Goal: Information Seeking & Learning: Find specific fact

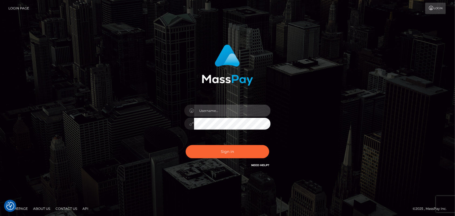
type input "Pk.es"
click at [352, 107] on div "Pk.es Sign in" at bounding box center [227, 108] width 307 height 137
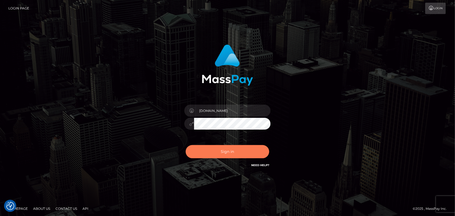
click at [223, 157] on button "Sign in" at bounding box center [228, 151] width 84 height 13
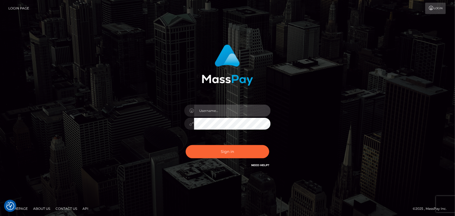
type input "Pk.es"
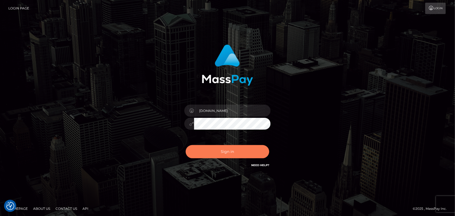
click at [217, 153] on button "Sign in" at bounding box center [228, 151] width 84 height 13
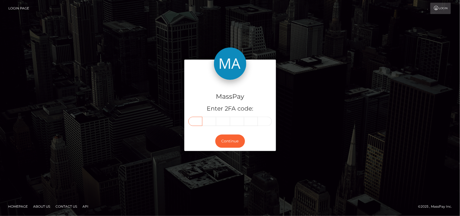
click at [196, 122] on input "text" at bounding box center [195, 121] width 14 height 9
type input "2"
type input "6"
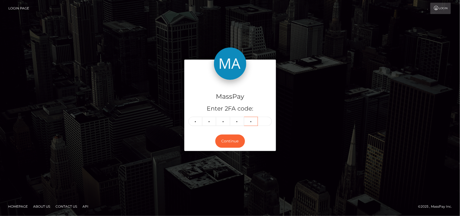
type input "5"
type input "6"
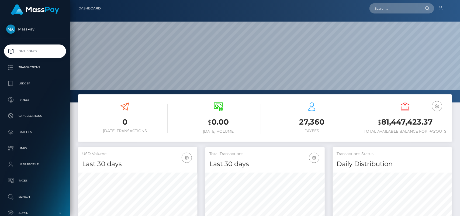
scroll to position [95, 119]
click at [383, 8] on input "text" at bounding box center [394, 8] width 51 height 10
paste input "gleiiimaciel@icloud.com"
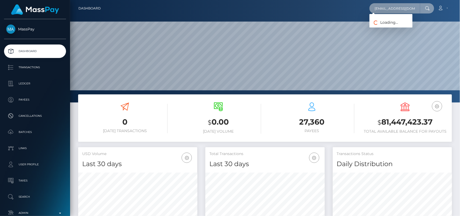
type input "gleiiimaciel@icloud.com"
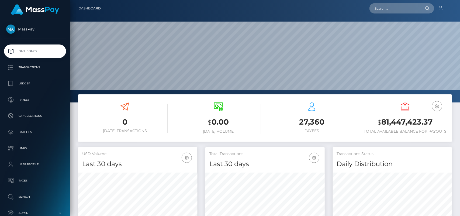
scroll to position [95, 119]
click at [392, 7] on input "text" at bounding box center [394, 8] width 51 height 10
paste input "gleiiimaciel@icloud.com"
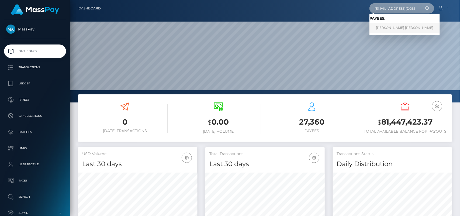
type input "gleiiimaciel@icloud.com"
click at [410, 26] on link "Gleise rodrigues maciel da silva" at bounding box center [404, 28] width 70 height 10
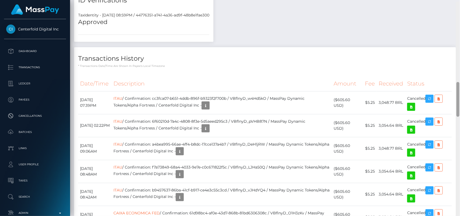
scroll to position [496, 0]
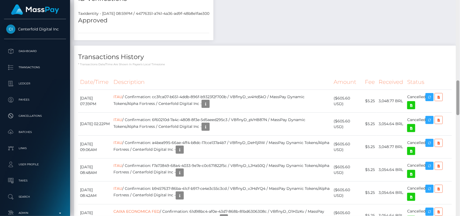
drag, startPoint x: 457, startPoint y: 63, endPoint x: 460, endPoint y: 91, distance: 28.1
click at [460, 91] on div at bounding box center [458, 108] width 4 height 216
click at [432, 94] on icon "button" at bounding box center [429, 97] width 6 height 7
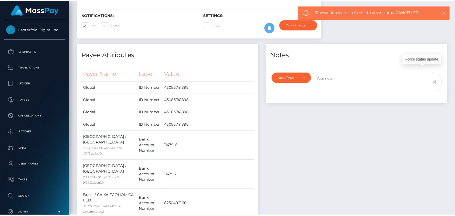
scroll to position [0, 0]
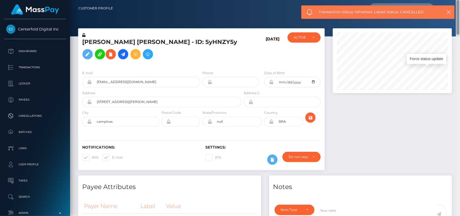
drag, startPoint x: 459, startPoint y: 92, endPoint x: 427, endPoint y: -8, distance: 104.6
click at [427, 0] on html "Centerfold Digital Inc Dashboard Transactions Ledger Payees" at bounding box center [230, 108] width 460 height 216
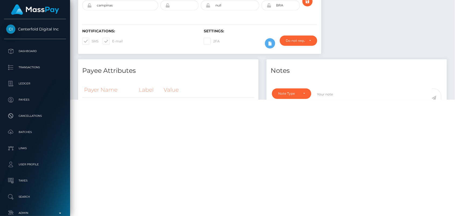
scroll to position [130, 0]
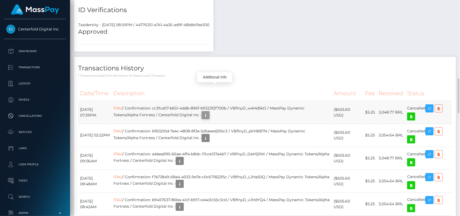
scroll to position [65, 119]
click at [209, 112] on icon "button" at bounding box center [205, 115] width 6 height 7
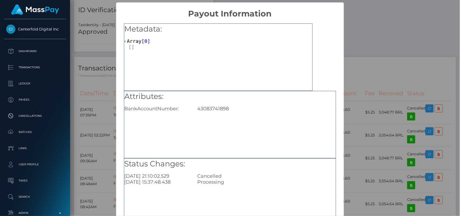
click at [206, 118] on div "Attributes: BankAccountNumber: 43083741898" at bounding box center [230, 124] width 212 height 67
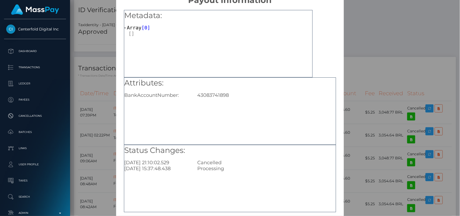
scroll to position [40, 0]
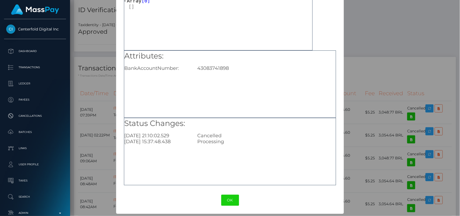
click at [226, 206] on div "OK No Cancel" at bounding box center [230, 200] width 228 height 16
click at [231, 201] on button "OK" at bounding box center [230, 200] width 18 height 11
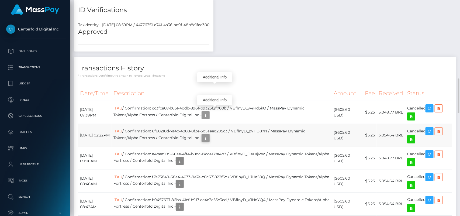
scroll to position [65, 119]
click at [209, 135] on icon "button" at bounding box center [205, 138] width 6 height 7
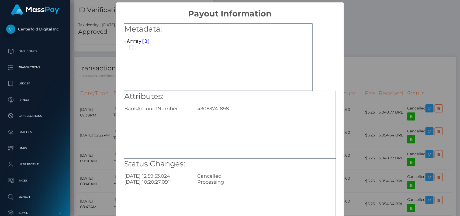
click at [216, 135] on div "Attributes: BankAccountNumber: 43083741898" at bounding box center [230, 124] width 212 height 67
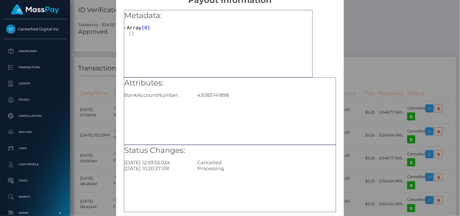
scroll to position [40, 0]
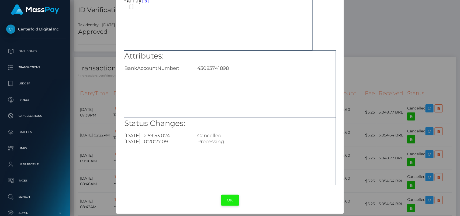
click at [225, 196] on button "OK" at bounding box center [230, 200] width 18 height 11
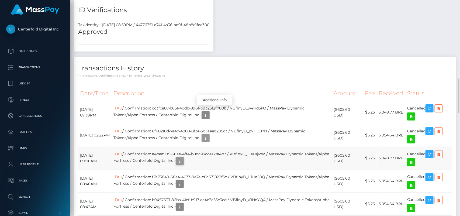
scroll to position [65, 119]
click at [183, 158] on icon "button" at bounding box center [179, 161] width 6 height 7
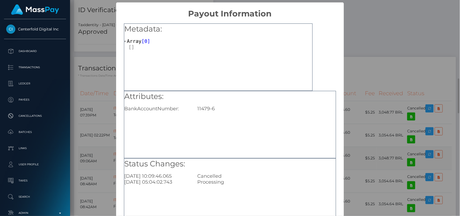
click at [216, 133] on div "Attributes: BankAccountNumber: 11479-6" at bounding box center [230, 124] width 212 height 67
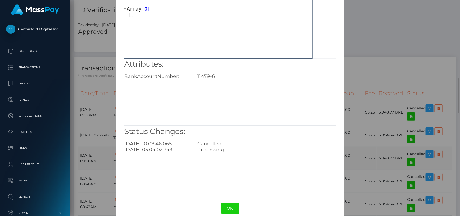
scroll to position [40, 0]
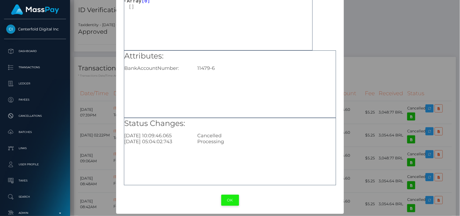
click at [225, 200] on button "OK" at bounding box center [230, 200] width 18 height 11
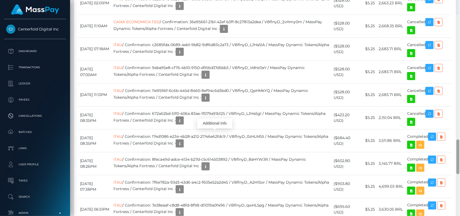
scroll to position [776, 0]
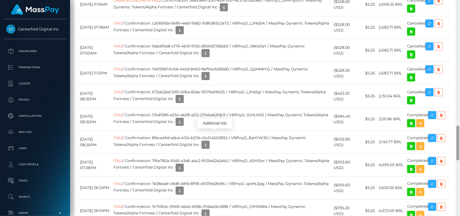
drag, startPoint x: 457, startPoint y: 82, endPoint x: 460, endPoint y: 130, distance: 47.2
click at [460, 130] on div at bounding box center [458, 108] width 4 height 216
click at [214, 117] on div "Additional Info" at bounding box center [214, 123] width 35 height 13
click at [209, 141] on icon "button" at bounding box center [205, 144] width 6 height 7
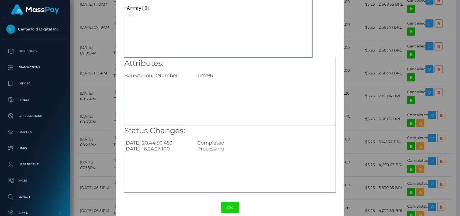
scroll to position [40, 0]
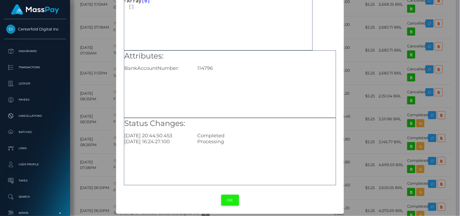
click at [228, 198] on button "OK" at bounding box center [230, 200] width 18 height 11
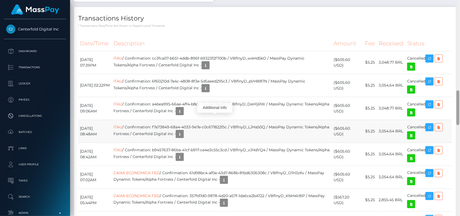
scroll to position [533, 0]
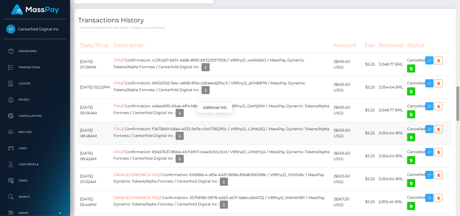
drag, startPoint x: 458, startPoint y: 139, endPoint x: 448, endPoint y: 100, distance: 40.8
click at [448, 100] on div "Customer Profile Loading... Loading..." at bounding box center [265, 108] width 390 height 216
click at [209, 87] on icon "button" at bounding box center [205, 90] width 6 height 7
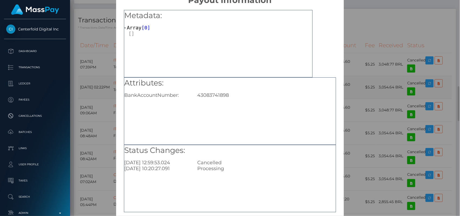
scroll to position [40, 0]
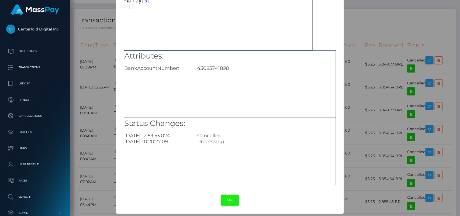
click at [225, 199] on button "OK" at bounding box center [230, 200] width 18 height 11
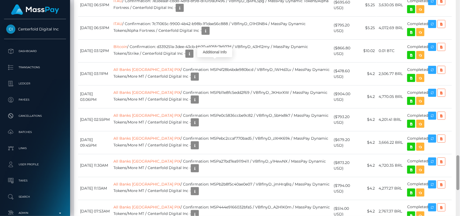
scroll to position [964, 0]
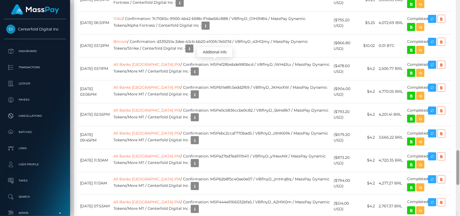
drag, startPoint x: 457, startPoint y: 91, endPoint x: 460, endPoint y: 160, distance: 69.8
click at [460, 160] on div at bounding box center [458, 103] width 4 height 216
click at [192, 114] on icon "button" at bounding box center [195, 117] width 6 height 7
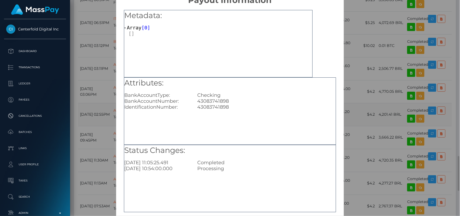
scroll to position [40, 0]
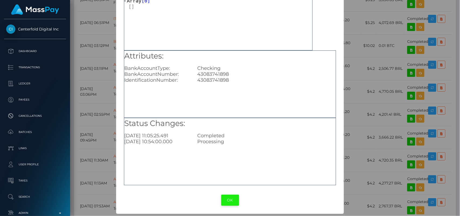
click at [224, 197] on button "OK" at bounding box center [230, 200] width 18 height 11
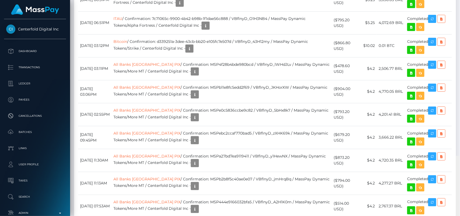
scroll to position [1119, 0]
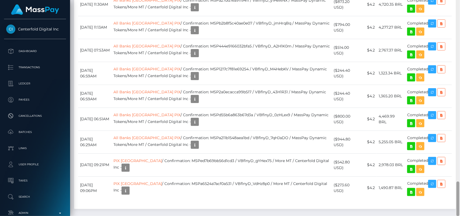
drag, startPoint x: 460, startPoint y: 170, endPoint x: 460, endPoint y: 178, distance: 8.1
click at [460, 178] on div at bounding box center [458, 108] width 4 height 216
click at [129, 187] on icon "button" at bounding box center [125, 190] width 6 height 7
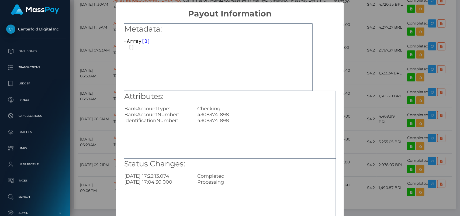
click at [294, 136] on div "Attributes: BankAccountType: Checking BankAccountNumber: 43083741898 Identifica…" at bounding box center [230, 124] width 212 height 67
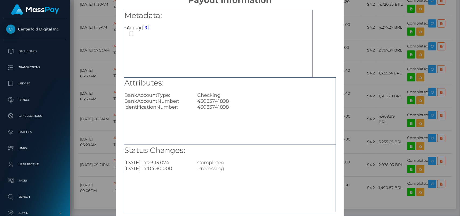
scroll to position [40, 0]
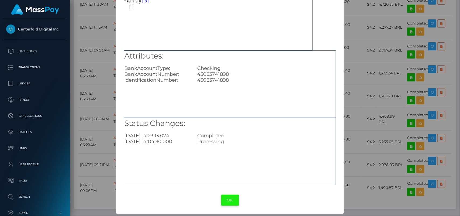
click at [231, 200] on button "OK" at bounding box center [230, 200] width 18 height 11
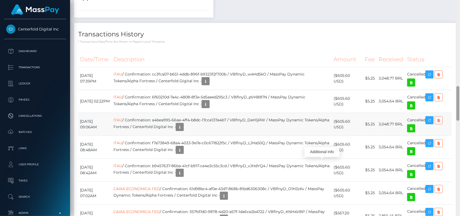
scroll to position [521, 0]
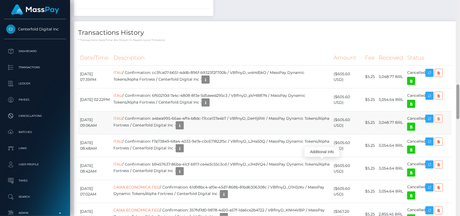
drag, startPoint x: 457, startPoint y: 186, endPoint x: 441, endPoint y: 89, distance: 98.3
click at [441, 89] on div "Customer Profile Loading... Loading..." at bounding box center [265, 108] width 390 height 216
click at [183, 122] on icon "button" at bounding box center [179, 125] width 6 height 7
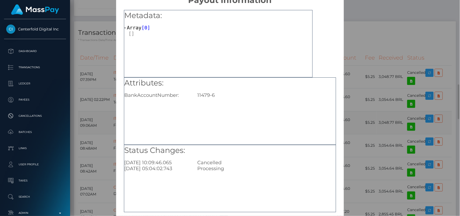
scroll to position [40, 0]
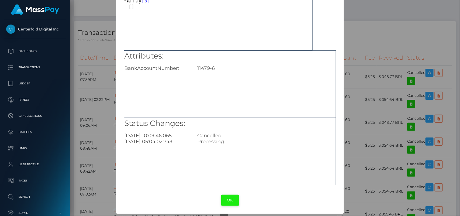
click at [226, 201] on button "OK" at bounding box center [230, 200] width 18 height 11
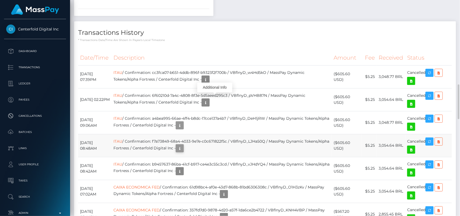
scroll to position [65, 119]
click at [183, 145] on icon "button" at bounding box center [179, 148] width 6 height 7
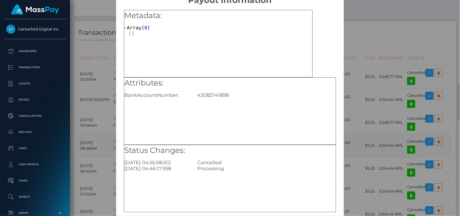
scroll to position [40, 0]
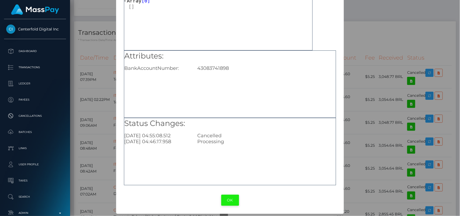
click at [224, 199] on button "OK" at bounding box center [230, 200] width 18 height 11
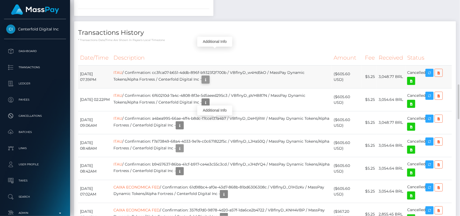
scroll to position [65, 119]
click at [209, 76] on icon "button" at bounding box center [205, 79] width 6 height 7
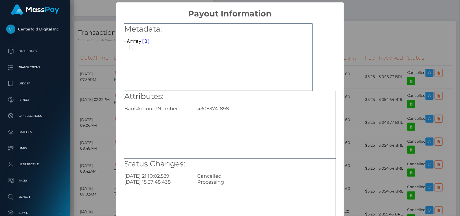
click at [249, 110] on div "43083741898" at bounding box center [266, 109] width 146 height 6
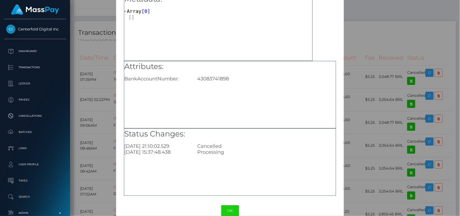
scroll to position [40, 0]
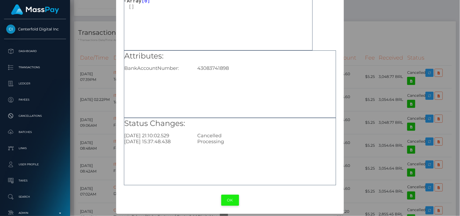
click at [227, 200] on button "OK" at bounding box center [230, 200] width 18 height 11
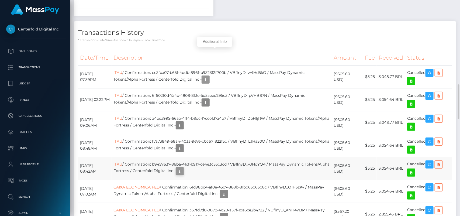
scroll to position [65, 119]
click at [183, 168] on icon "button" at bounding box center [179, 171] width 6 height 7
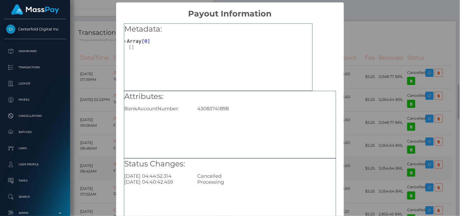
click at [217, 142] on div "Attributes: BankAccountNumber: 43083741898" at bounding box center [230, 124] width 212 height 67
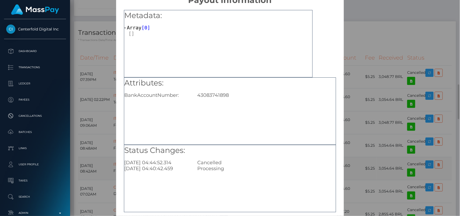
scroll to position [40, 0]
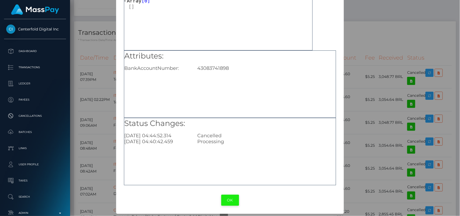
click at [227, 198] on button "OK" at bounding box center [230, 200] width 18 height 11
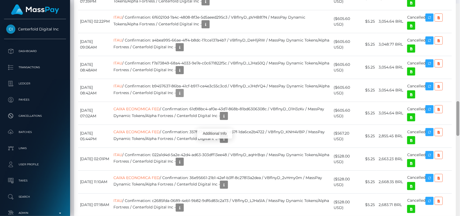
scroll to position [604, 0]
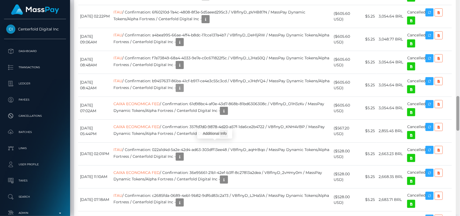
drag, startPoint x: 457, startPoint y: 95, endPoint x: 460, endPoint y: 108, distance: 13.6
click at [460, 108] on div at bounding box center [458, 106] width 4 height 216
click at [183, 62] on icon "button" at bounding box center [179, 65] width 6 height 7
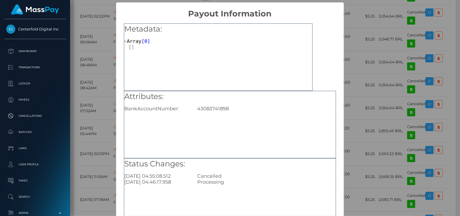
click at [210, 107] on div "43083741898" at bounding box center [266, 109] width 146 height 6
copy div "43083741898"
click at [287, 87] on div "Metadata: Array [ 0 ]" at bounding box center [218, 56] width 189 height 67
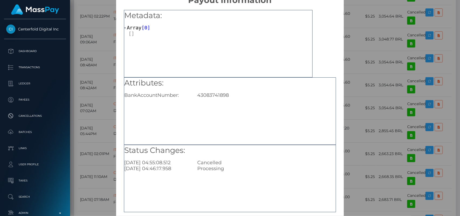
scroll to position [40, 0]
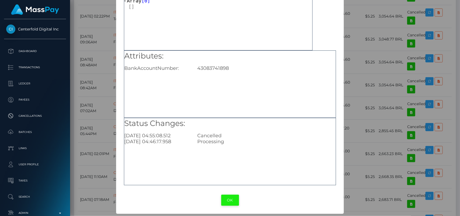
click at [229, 199] on button "OK" at bounding box center [230, 200] width 18 height 11
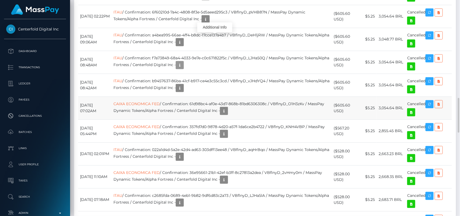
scroll to position [65, 119]
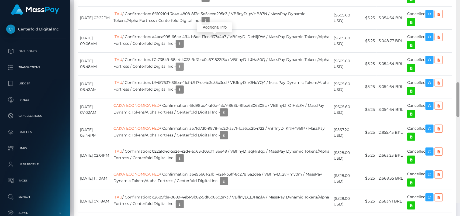
click at [460, 120] on div at bounding box center [458, 95] width 4 height 216
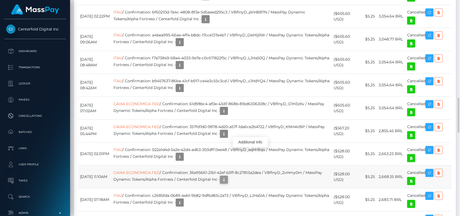
click at [227, 176] on icon "button" at bounding box center [224, 179] width 6 height 7
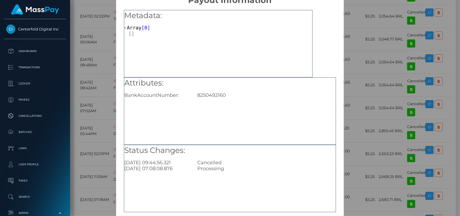
scroll to position [27, 0]
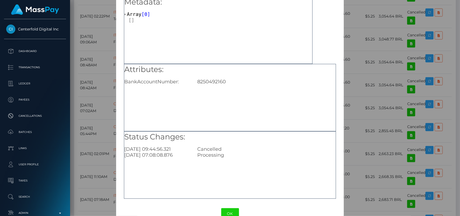
click at [202, 79] on div "8250492160" at bounding box center [266, 82] width 146 height 6
copy div "8250492160"
click at [229, 213] on button "OK" at bounding box center [230, 213] width 18 height 11
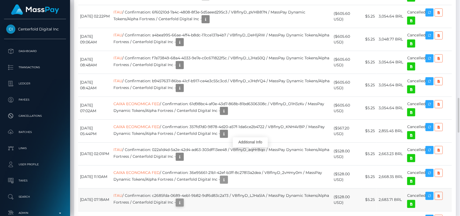
scroll to position [65, 119]
click at [183, 199] on icon "button" at bounding box center [179, 202] width 6 height 7
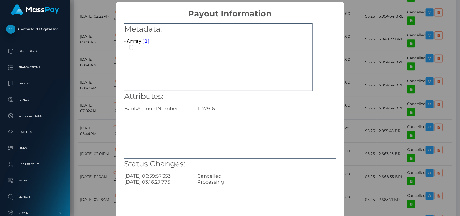
click at [203, 109] on div "11479-6" at bounding box center [266, 109] width 146 height 6
copy div "11479-6"
click at [212, 119] on div "Attributes: BankAccountNumber: 11479-6" at bounding box center [230, 124] width 212 height 67
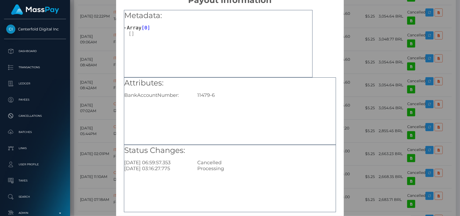
scroll to position [40, 0]
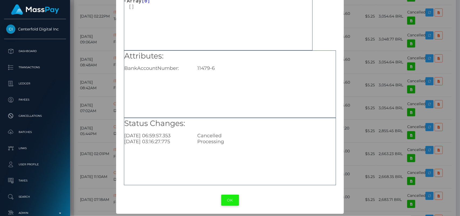
click at [225, 198] on button "OK" at bounding box center [230, 200] width 18 height 11
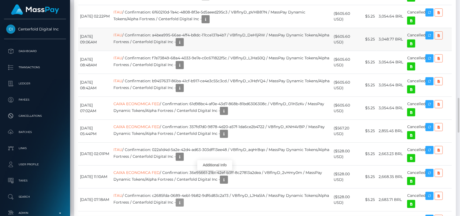
scroll to position [65, 119]
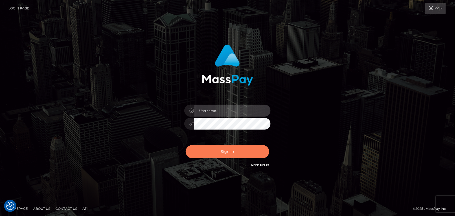
type input "[DOMAIN_NAME]"
click at [213, 147] on button "Sign in" at bounding box center [228, 151] width 84 height 13
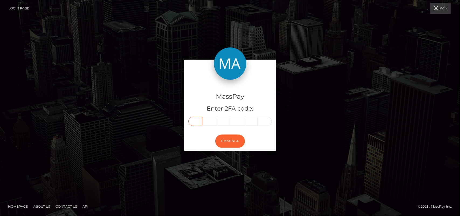
click at [195, 123] on input "text" at bounding box center [195, 121] width 14 height 9
type input "7"
type input "0"
type input "2"
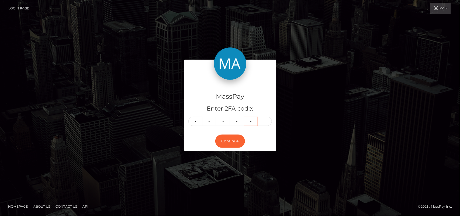
type input "9"
type input "3"
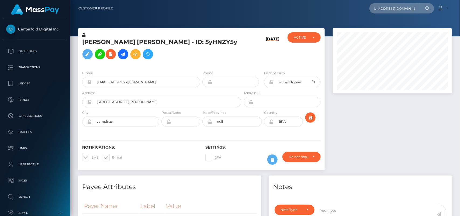
scroll to position [65, 119]
type input "[EMAIL_ADDRESS][DOMAIN_NAME]"
click at [439, 17] on div at bounding box center [265, 18] width 390 height 36
click at [405, 8] on input "meetbrookejames@gmail.com" at bounding box center [394, 8] width 51 height 10
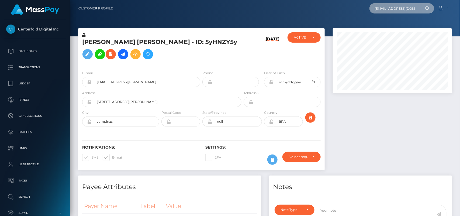
click at [405, 8] on input "meetbrookejames@gmail.com" at bounding box center [394, 8] width 51 height 10
paste input "meetbrookejames@gmail.com"
type input "meetbrookejames@gmail.com"
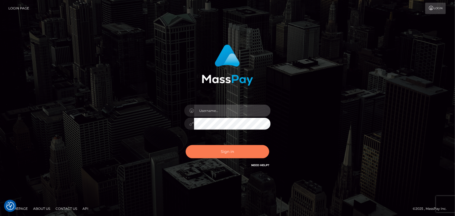
type input "[DOMAIN_NAME]"
click at [209, 154] on button "Sign in" at bounding box center [228, 151] width 84 height 13
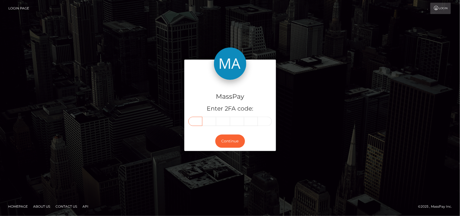
click at [196, 121] on input "text" at bounding box center [195, 121] width 14 height 9
type input "9"
type input "3"
type input "9"
type input "6"
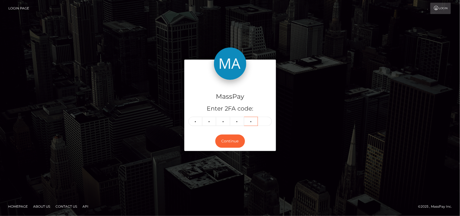
type input "8"
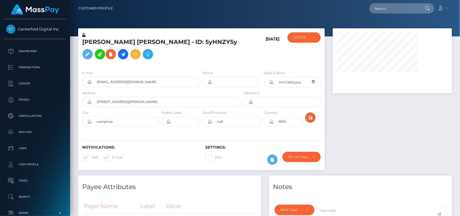
scroll to position [65, 119]
click at [409, 4] on input "text" at bounding box center [394, 8] width 51 height 10
paste input "meetbrookejames@gmail.com"
type input "meetbrookejames@gmail.com"
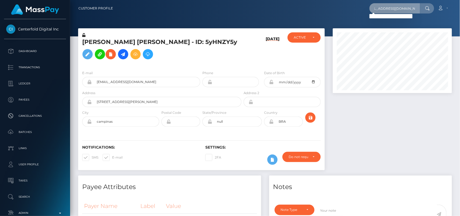
scroll to position [0, 0]
click at [394, 8] on input "meetbrookejames@gmail.com" at bounding box center [394, 8] width 51 height 10
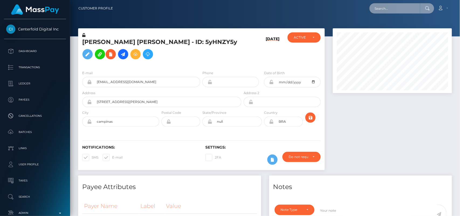
paste input "Brooke James"
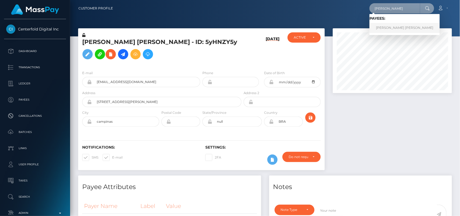
type input "Brooke James"
click at [391, 23] on link "BROOKE DEMI JAMES" at bounding box center [404, 28] width 70 height 10
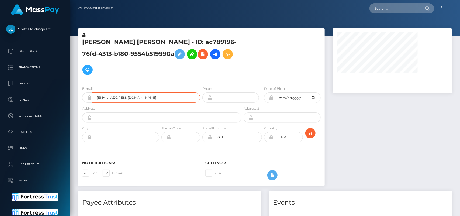
click at [120, 92] on input "[EMAIL_ADDRESS][DOMAIN_NAME]" at bounding box center [146, 97] width 108 height 10
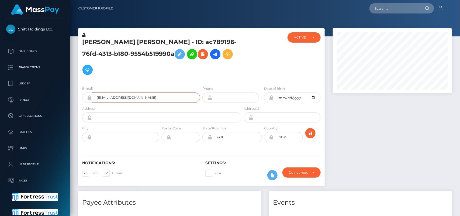
scroll to position [65, 119]
click at [424, 123] on div at bounding box center [392, 109] width 127 height 163
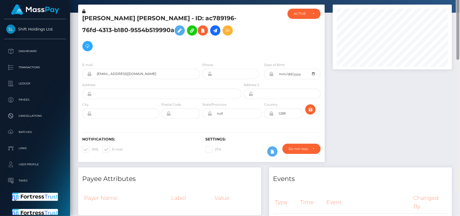
scroll to position [0, 0]
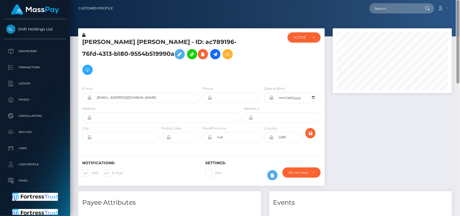
click at [441, 38] on div "Customer Profile Loading... Loading..." at bounding box center [265, 108] width 390 height 216
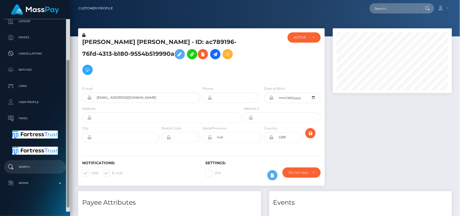
scroll to position [64, 0]
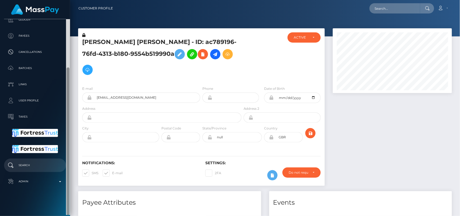
drag, startPoint x: 68, startPoint y: 116, endPoint x: 65, endPoint y: 169, distance: 52.9
click at [65, 169] on div "Shift Holdings Ltd. Dashboard Transactions Ledger Payees Cancellations Batches" at bounding box center [35, 117] width 70 height 196
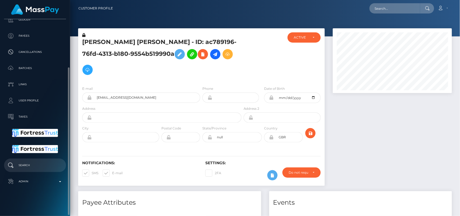
click at [42, 164] on p "Search" at bounding box center [35, 165] width 58 height 8
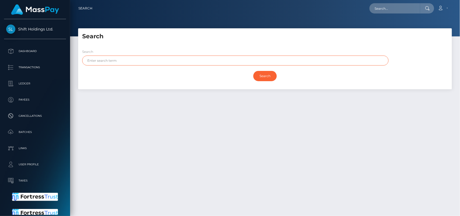
click at [146, 60] on input "text" at bounding box center [235, 61] width 306 height 10
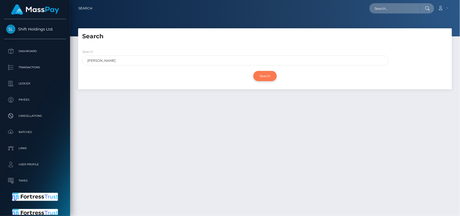
click at [268, 77] on input "Search" at bounding box center [264, 76] width 23 height 10
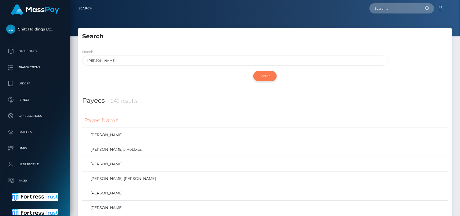
click at [260, 76] on input "Search" at bounding box center [264, 76] width 23 height 10
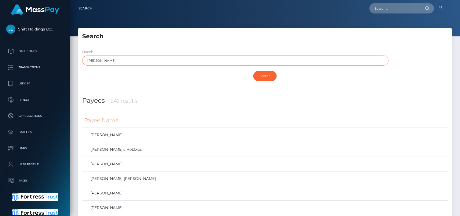
click at [133, 62] on input "Brooke" at bounding box center [235, 61] width 306 height 10
type input "Brooke James"
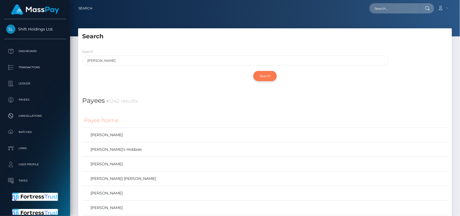
click at [265, 77] on input "Search" at bounding box center [264, 76] width 23 height 10
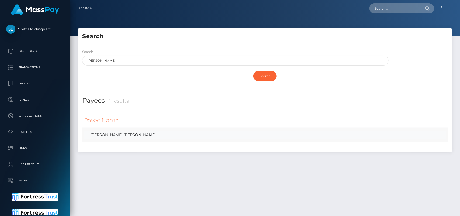
click at [117, 136] on link "[PERSON_NAME] [PERSON_NAME]" at bounding box center [265, 135] width 362 height 8
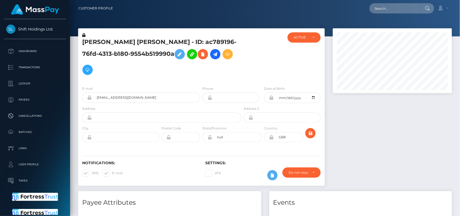
scroll to position [65, 119]
click at [132, 82] on div "E-mail [EMAIL_ADDRESS][DOMAIN_NAME] Phone Date of Birth" at bounding box center [201, 115] width 247 height 66
click at [117, 42] on h5 "[PERSON_NAME] [PERSON_NAME] - ID: ac789196-76fd-4313-b180-9554b519990a" at bounding box center [160, 58] width 156 height 40
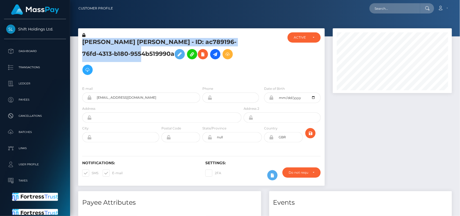
click at [117, 42] on h5 "[PERSON_NAME] [PERSON_NAME] - ID: ac789196-76fd-4313-b180-9554b519990a" at bounding box center [160, 58] width 156 height 40
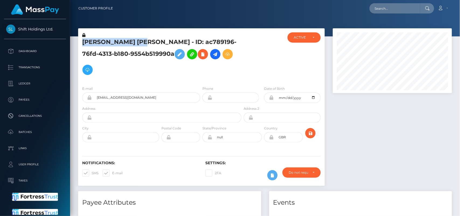
drag, startPoint x: 150, startPoint y: 41, endPoint x: 83, endPoint y: 43, distance: 66.8
click at [83, 43] on h5 "[PERSON_NAME] [PERSON_NAME] - ID: ac789196-76fd-4313-b180-9554b519990a" at bounding box center [160, 58] width 156 height 40
copy h5 "[PERSON_NAME] [PERSON_NAME]"
click at [330, 146] on div at bounding box center [392, 109] width 127 height 163
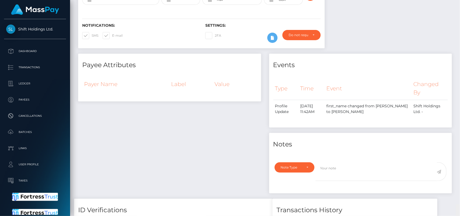
scroll to position [342, 0]
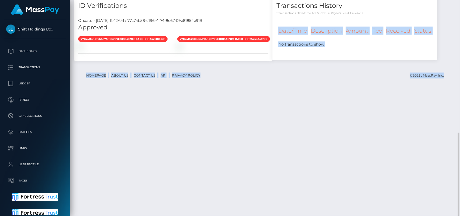
drag, startPoint x: 460, startPoint y: 88, endPoint x: 453, endPoint y: 38, distance: 50.3
click at [453, 38] on div "Customer Profile Loading... Loading..." at bounding box center [265, 108] width 390 height 216
drag, startPoint x: 459, startPoint y: 157, endPoint x: 460, endPoint y: 216, distance: 59.5
click at [460, 216] on html "Shift Holdings Ltd. Dashboard Transactions Ledger Payees Batches" at bounding box center [230, 108] width 460 height 216
click at [382, 66] on div "Transactions History * Transactions date/time are shown in payee's local timezo…" at bounding box center [354, 30] width 173 height 72
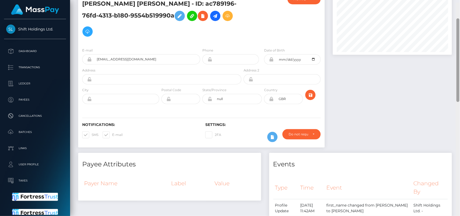
scroll to position [0, 0]
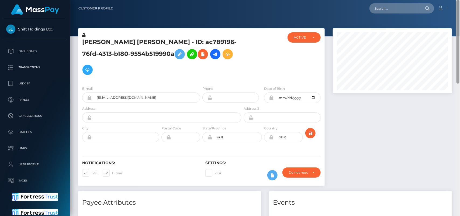
drag, startPoint x: 459, startPoint y: 173, endPoint x: 426, endPoint y: 20, distance: 157.2
click at [426, 20] on div "Customer Profile Loading... Loading..." at bounding box center [265, 108] width 390 height 216
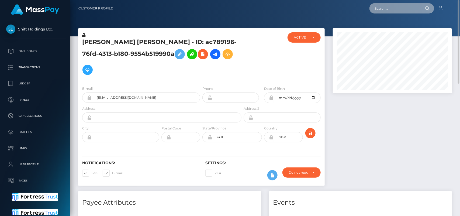
click at [391, 5] on input "text" at bounding box center [394, 8] width 51 height 10
paste input "[EMAIL_ADDRESS][DOMAIN_NAME]."
type input "[EMAIL_ADDRESS][DOMAIN_NAME]."
click at [418, 12] on input "[EMAIL_ADDRESS][DOMAIN_NAME]." at bounding box center [394, 8] width 51 height 10
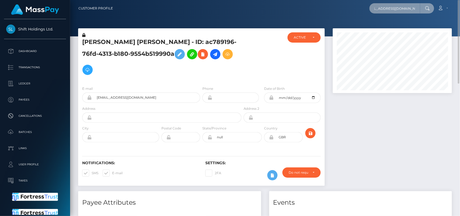
click at [417, 9] on input "[EMAIL_ADDRESS][DOMAIN_NAME]." at bounding box center [394, 8] width 51 height 10
click at [410, 7] on input "[EMAIL_ADDRESS][DOMAIN_NAME]." at bounding box center [394, 8] width 51 height 10
click at [417, 8] on input "[EMAIL_ADDRESS][DOMAIN_NAME]." at bounding box center [394, 8] width 51 height 10
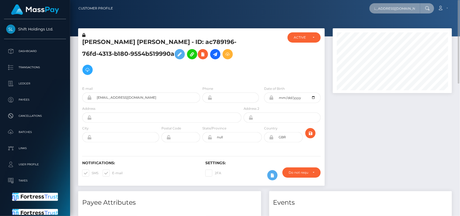
click at [417, 8] on input "[EMAIL_ADDRESS][DOMAIN_NAME]." at bounding box center [394, 8] width 51 height 10
click at [378, 8] on input "brookejamesgla@outlook.com." at bounding box center [394, 8] width 51 height 10
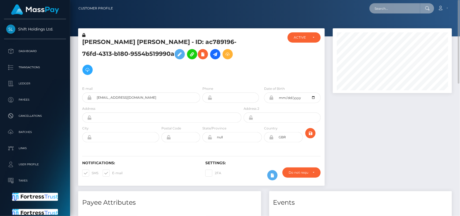
paste input "[EMAIL_ADDRESS][DOMAIN_NAME]"
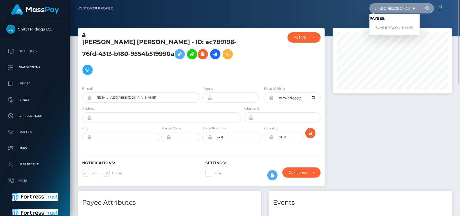
type input "brookejamesgla@outlook.com."
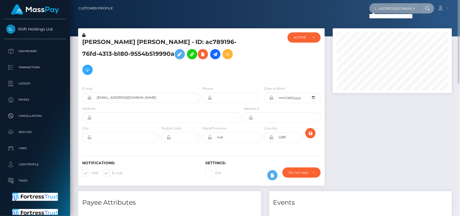
click at [404, 8] on input "brookejamesgla@outlook.com." at bounding box center [394, 8] width 51 height 10
paste input "[EMAIL_ADDRESS][DOMAIN_NAME]"
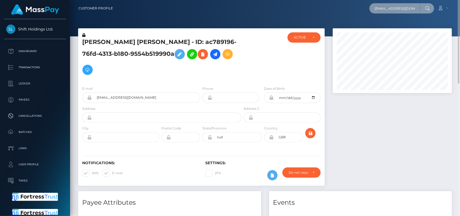
scroll to position [0, 10]
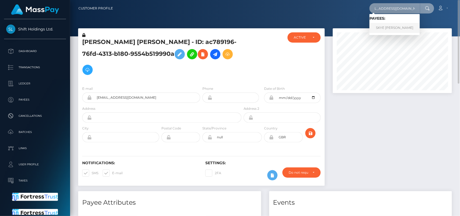
type input "[EMAIL_ADDRESS][DOMAIN_NAME]"
click at [374, 27] on link "SKYE [PERSON_NAME]" at bounding box center [394, 28] width 50 height 10
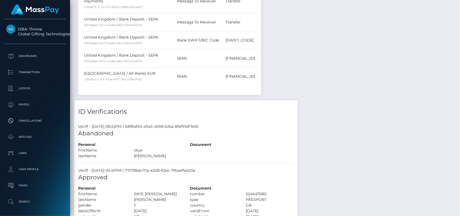
scroll to position [1482, 0]
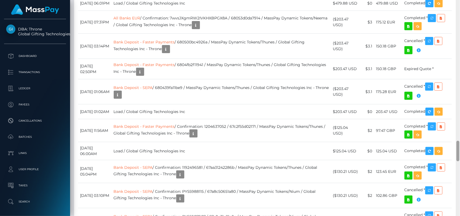
drag, startPoint x: 459, startPoint y: 25, endPoint x: 455, endPoint y: 128, distance: 103.2
click at [460, 195] on div at bounding box center [458, 108] width 4 height 216
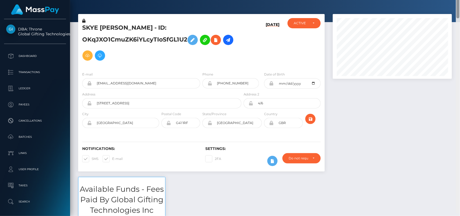
scroll to position [0, 0]
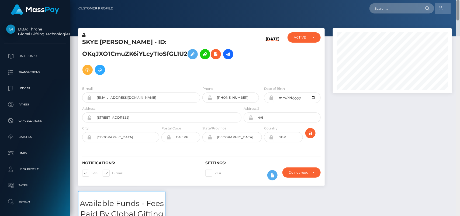
drag, startPoint x: 458, startPoint y: 192, endPoint x: 440, endPoint y: 5, distance: 188.1
click at [440, 5] on div "Customer Profile Loading... Loading..." at bounding box center [265, 108] width 390 height 216
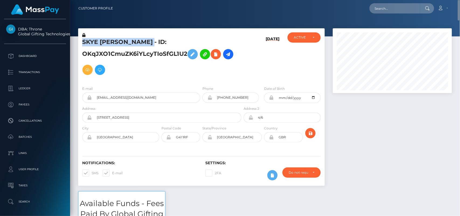
drag, startPoint x: 200, startPoint y: 41, endPoint x: 84, endPoint y: 39, distance: 116.1
click at [84, 39] on h5 "SKYE MARGARET FRANCES PLUMMER - ID: OKqJXO1CmuZK6iYLcyTIoSfGL1U2" at bounding box center [160, 58] width 156 height 40
copy h5 "SKYE MARGARET FRANCES PLUMMER"
click at [352, 117] on div at bounding box center [392, 109] width 127 height 163
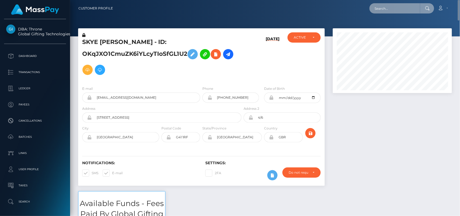
click at [400, 11] on input "text" at bounding box center [394, 8] width 51 height 10
paste input "[EMAIL_ADDRESS][DOMAIN_NAME]"
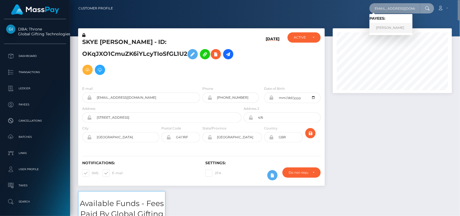
type input "[EMAIL_ADDRESS][DOMAIN_NAME]"
click at [384, 27] on link "DIKSHA SHARMA" at bounding box center [390, 28] width 43 height 10
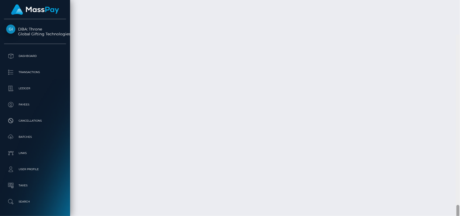
scroll to position [2859, 0]
drag, startPoint x: 459, startPoint y: 15, endPoint x: 460, endPoint y: 229, distance: 213.7
click at [460, 216] on html "DBA: Throne Global Gifting Technologies Inc Dashboard Transactions Ledger Payee…" at bounding box center [230, 108] width 460 height 216
drag, startPoint x: 459, startPoint y: 180, endPoint x: 460, endPoint y: 194, distance: 14.3
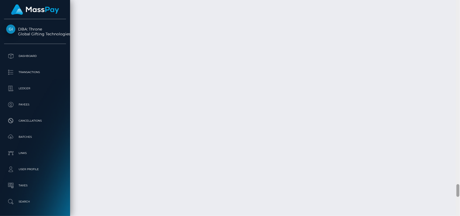
click at [460, 194] on div at bounding box center [458, 108] width 4 height 216
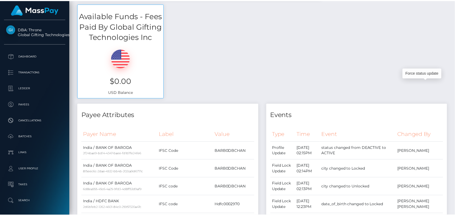
scroll to position [0, 0]
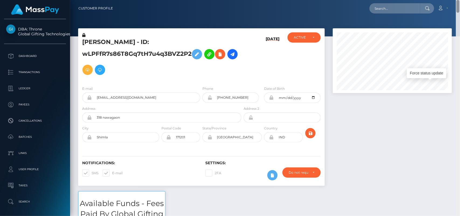
drag, startPoint x: 457, startPoint y: 189, endPoint x: 453, endPoint y: -1, distance: 189.2
click at [453, 0] on html "DBA: Throne Global Gifting Technologies Inc Dashboard Transactions Ledger Payee…" at bounding box center [230, 108] width 460 height 216
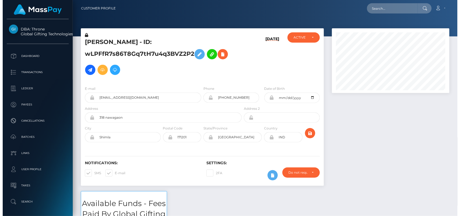
scroll to position [269359, 269306]
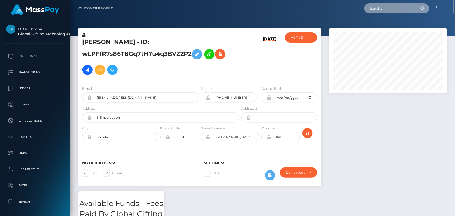
click at [373, 7] on input "text" at bounding box center [389, 8] width 51 height 10
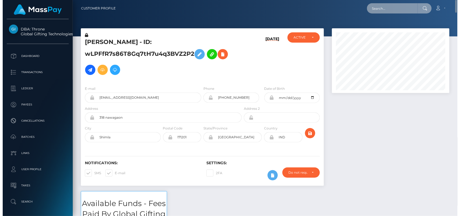
scroll to position [65, 119]
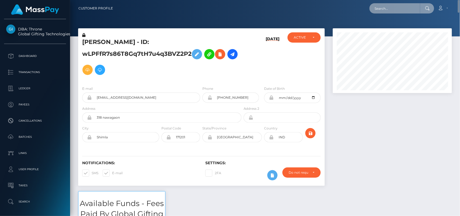
paste input "genyyounes@gmail.com"
type input "genyyounes@gmail.com"
click at [387, 12] on input "genyyounes@gmail.com" at bounding box center [394, 8] width 51 height 10
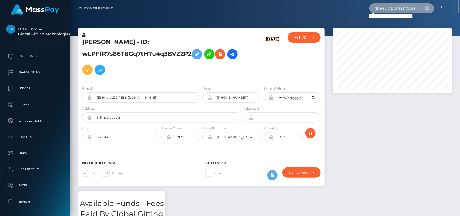
click at [387, 12] on input "genyyounes@gmail.com" at bounding box center [394, 8] width 51 height 10
paste input "genyyounes@ymail.com"
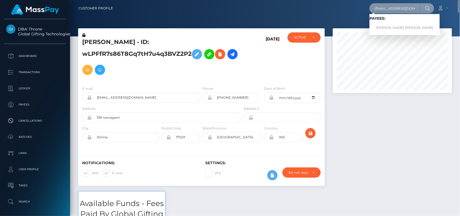
type input "genyyounes@ymail.com"
click at [388, 29] on link "Nicoleta Geny Younes" at bounding box center [404, 28] width 70 height 10
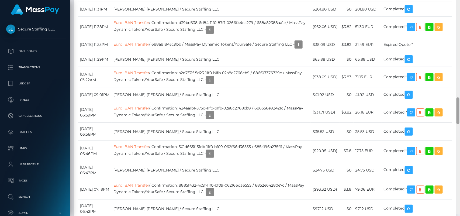
scroll to position [788, 0]
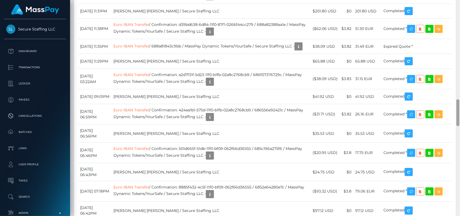
drag, startPoint x: 459, startPoint y: 41, endPoint x: 457, endPoint y: 118, distance: 76.8
click at [455, 118] on div at bounding box center [457, 112] width 3 height 27
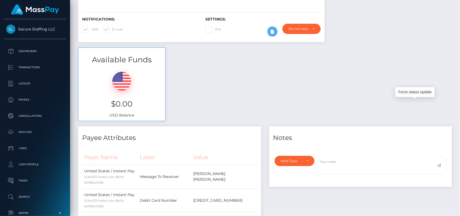
scroll to position [0, 0]
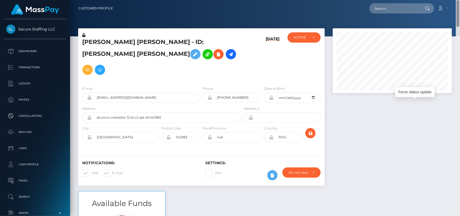
drag, startPoint x: 458, startPoint y: 111, endPoint x: 446, endPoint y: -4, distance: 115.4
click at [446, 0] on html "Secure Staffing LLC Dashboard Transactions Ledger Payees Batches" at bounding box center [230, 108] width 460 height 216
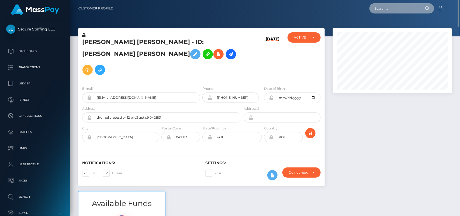
click at [397, 7] on input "text" at bounding box center [394, 8] width 51 height 10
paste input "jessicabmoore1987@gmail.com"
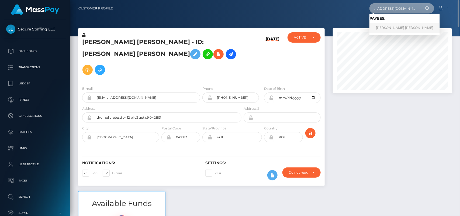
type input "jessicabmoore1987@gmail.com"
click at [383, 26] on link "JESSICA BROWN DUKE" at bounding box center [404, 28] width 70 height 10
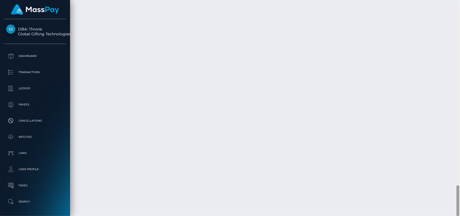
scroll to position [1247, 0]
drag, startPoint x: 457, startPoint y: 16, endPoint x: 460, endPoint y: 187, distance: 171.6
click at [460, 187] on div at bounding box center [458, 108] width 4 height 216
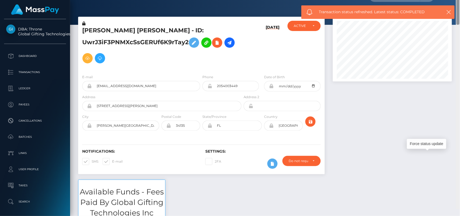
scroll to position [0, 0]
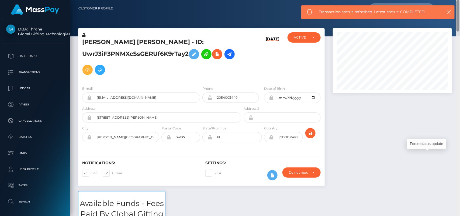
drag, startPoint x: 457, startPoint y: 191, endPoint x: 436, endPoint y: 7, distance: 185.5
click at [436, 7] on body "DBA: Throne Global Gifting Technologies Inc Dashboard Transactions Ledger Payees" at bounding box center [230, 108] width 460 height 216
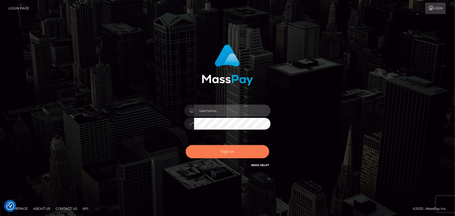
type input "[DOMAIN_NAME]"
click at [224, 151] on button "Sign in" at bounding box center [228, 151] width 84 height 13
